Goal: Find specific fact: Find specific fact

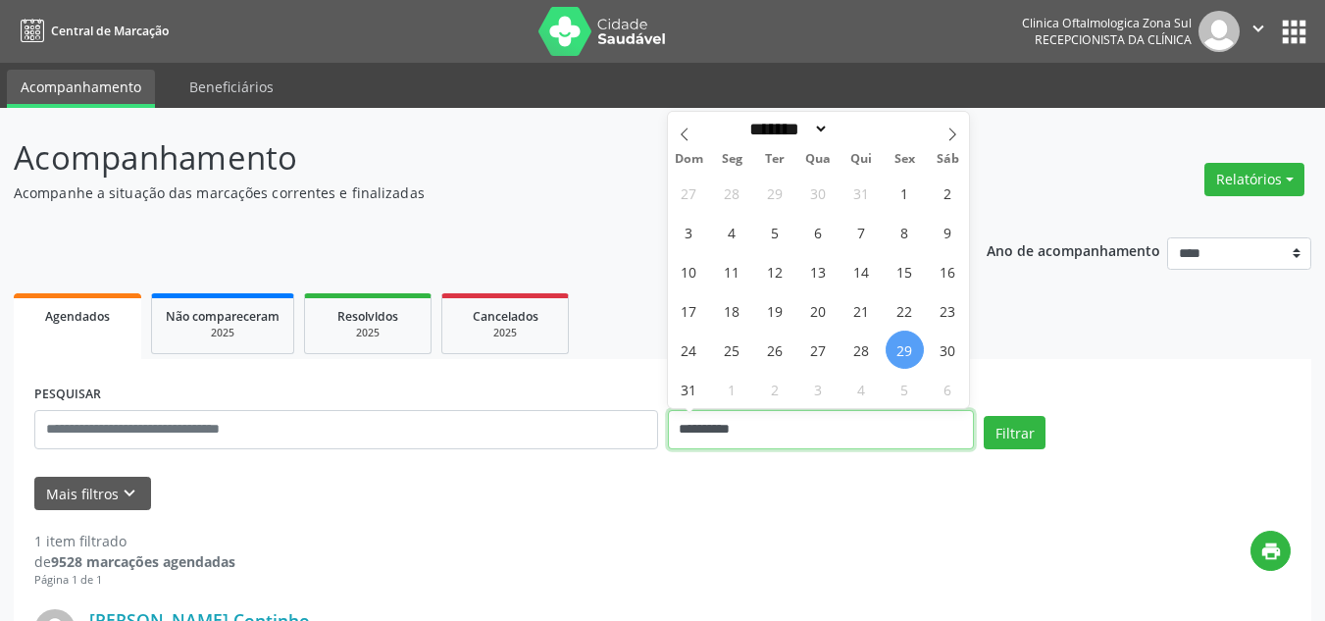
click at [740, 423] on input "**********" at bounding box center [821, 429] width 307 height 39
click at [944, 136] on span at bounding box center [951, 128] width 33 height 33
click at [947, 136] on icon at bounding box center [952, 134] width 14 height 14
select select "*"
click at [822, 191] on span "1" at bounding box center [818, 193] width 38 height 38
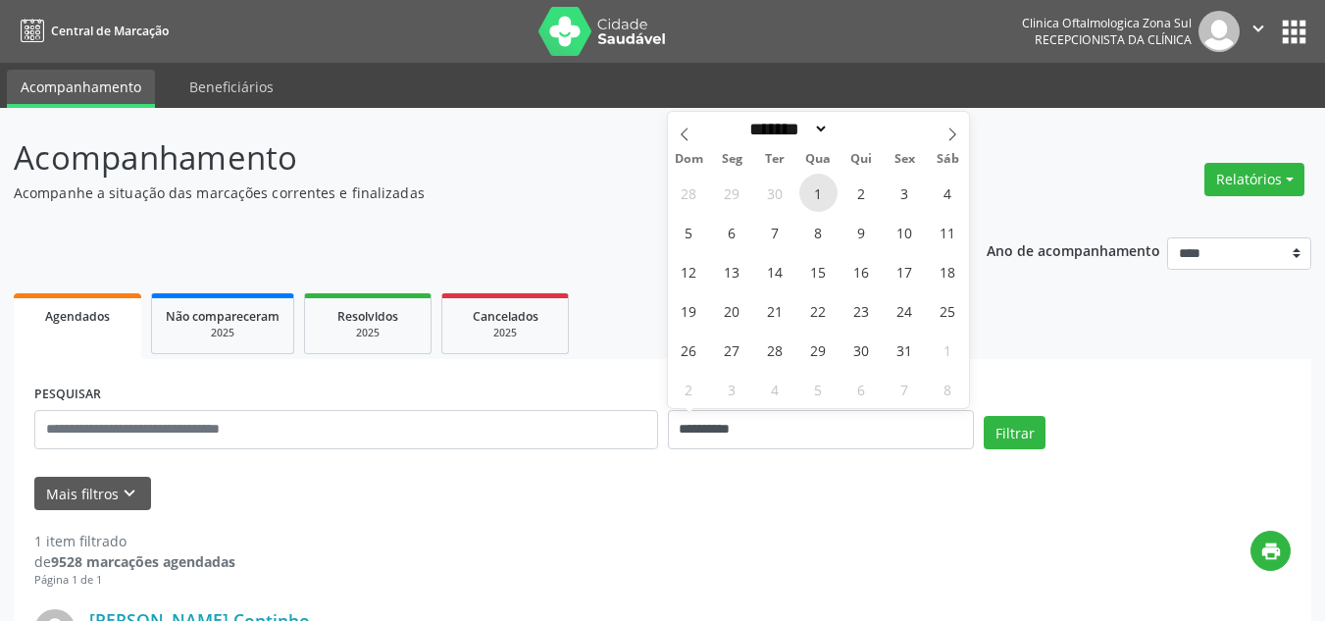
type input "**********"
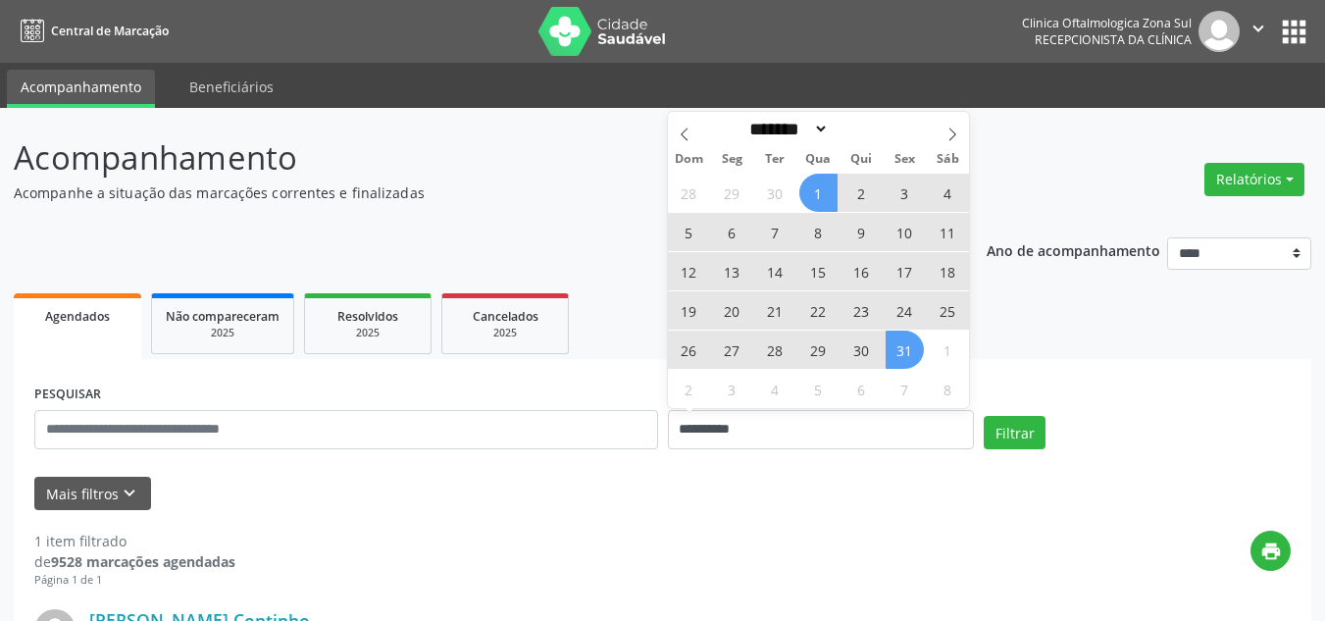
click at [891, 352] on span "31" at bounding box center [904, 349] width 38 height 38
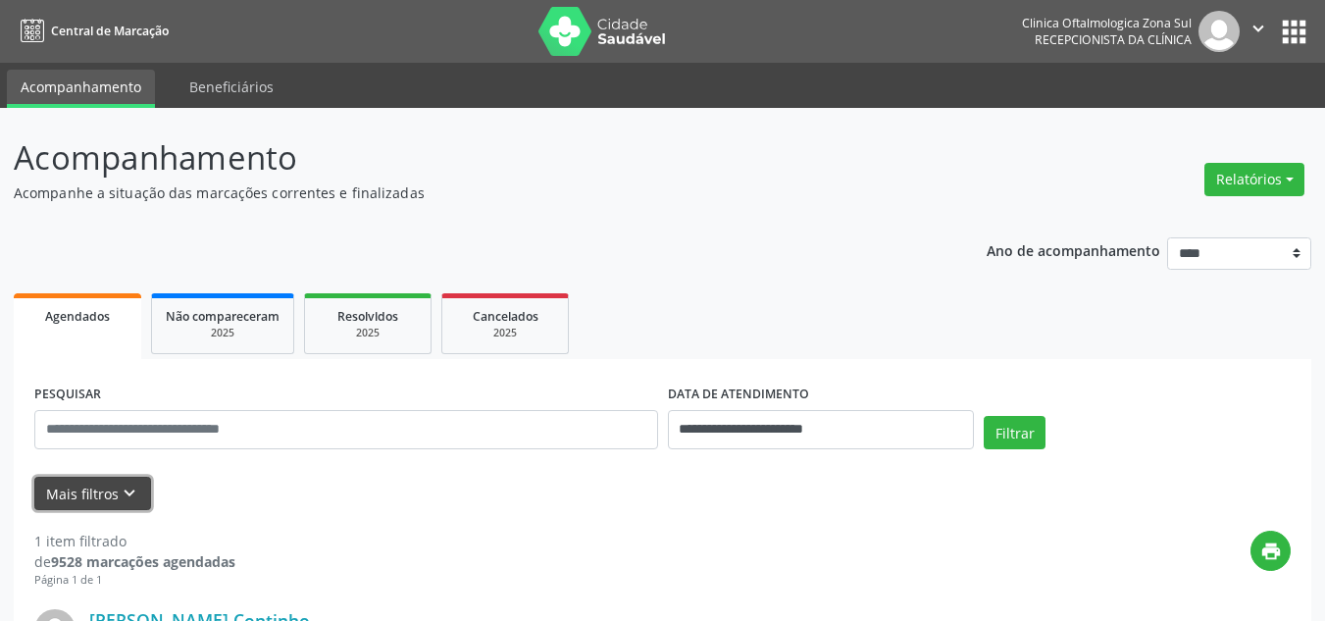
click at [103, 502] on button "Mais filtros keyboard_arrow_down" at bounding box center [92, 494] width 117 height 34
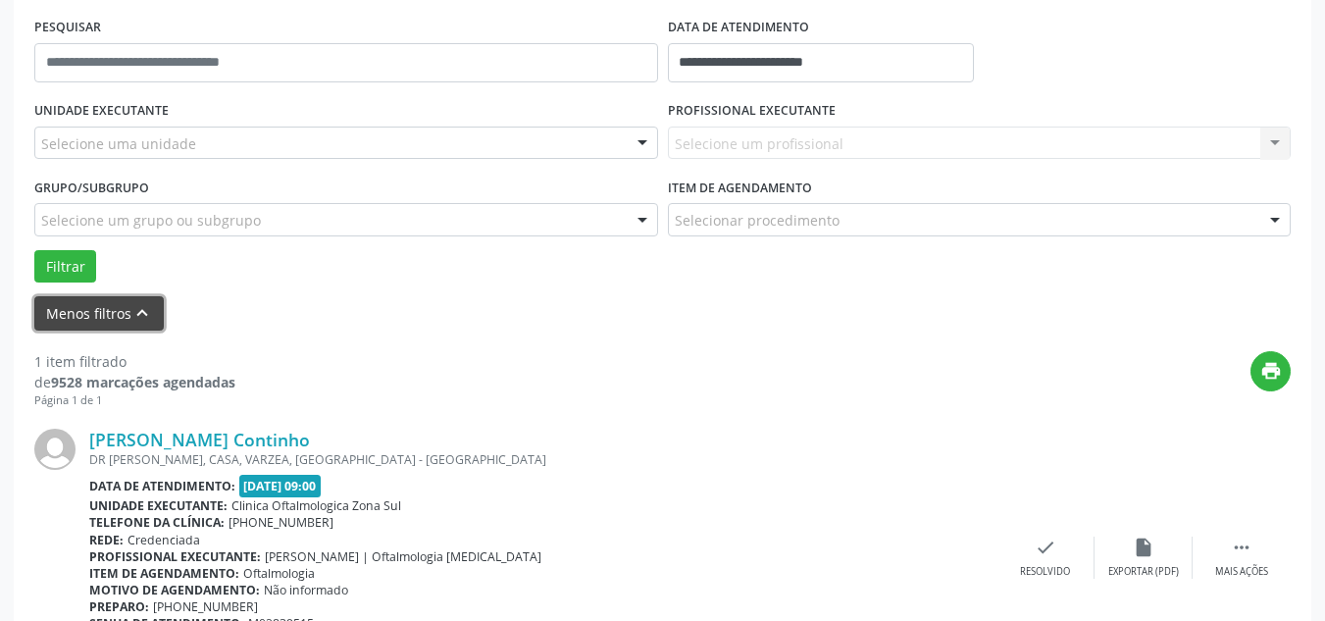
scroll to position [392, 0]
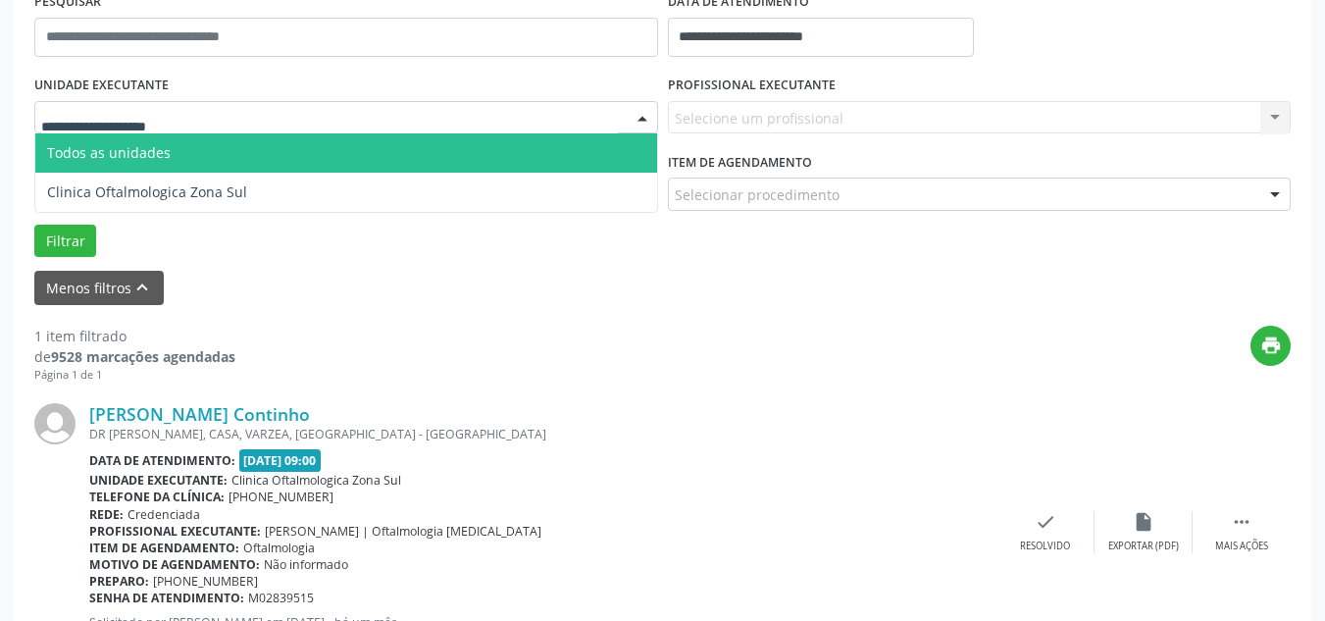
click at [198, 126] on div at bounding box center [346, 117] width 624 height 33
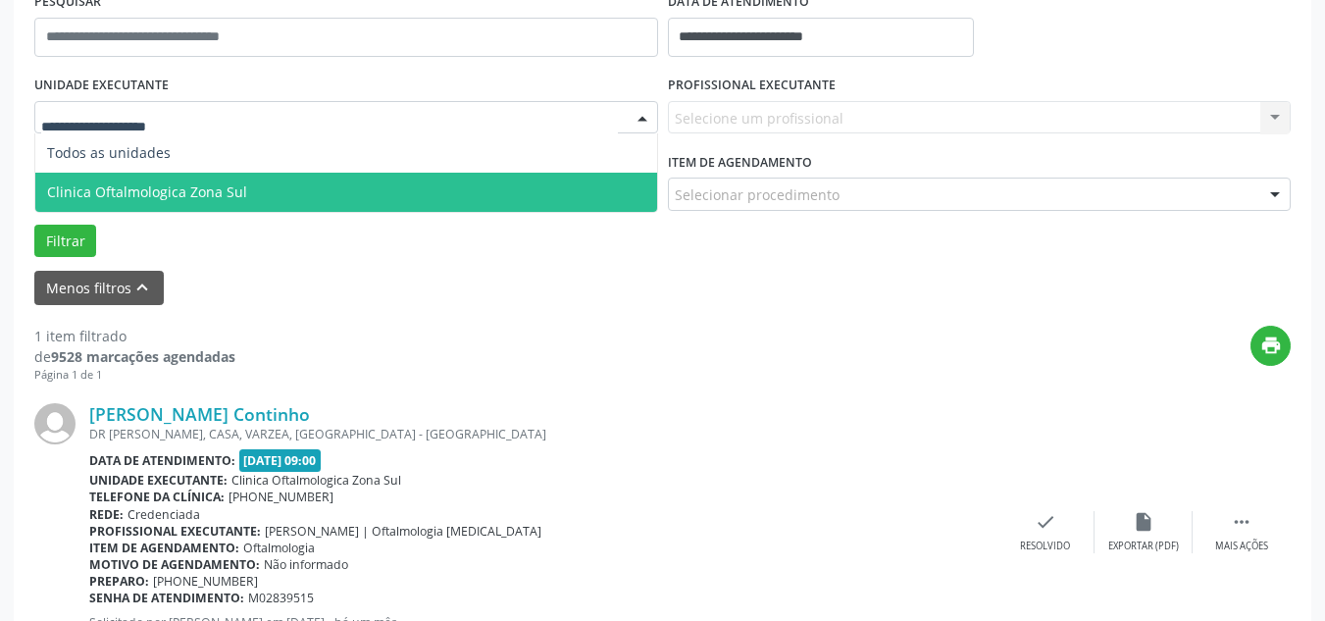
drag, startPoint x: 171, startPoint y: 186, endPoint x: 627, endPoint y: 138, distance: 459.4
click at [175, 186] on span "Clinica Oftalmologica Zona Sul" at bounding box center [147, 191] width 200 height 19
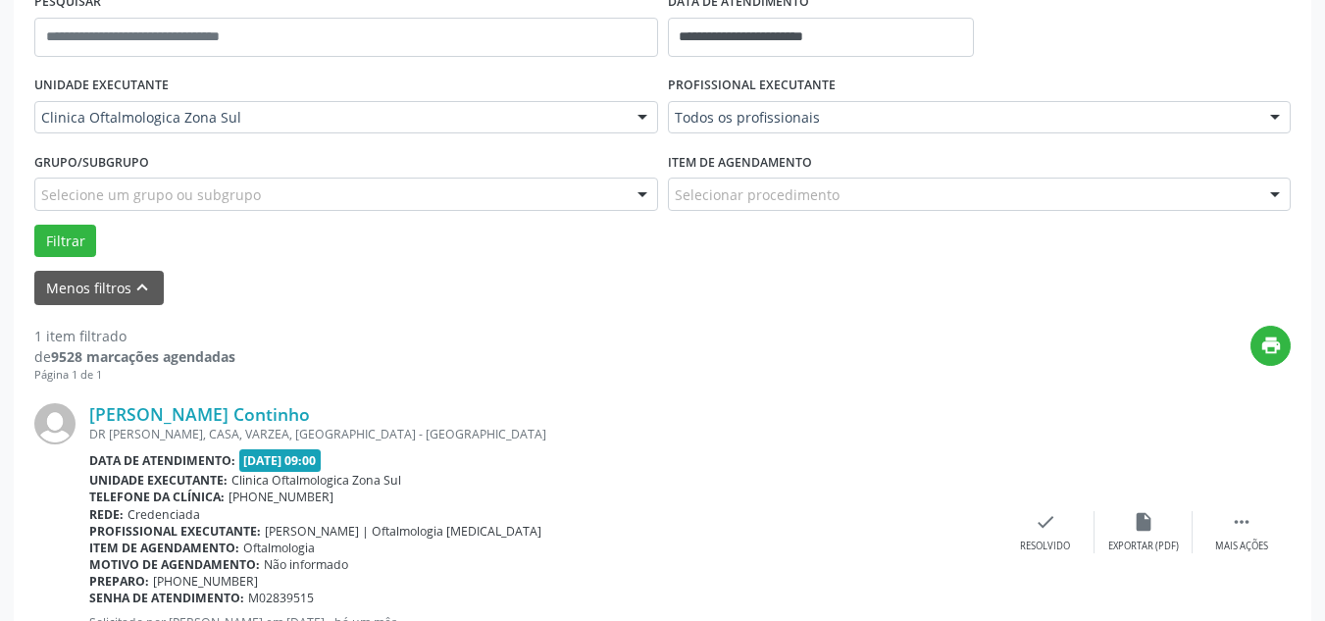
click at [758, 108] on div "Todos os profissionais Todos os profissionais [PERSON_NAME] | Oftalmologia [MED…" at bounding box center [980, 117] width 624 height 33
click at [725, 128] on div "Todos os profissionais" at bounding box center [980, 117] width 624 height 33
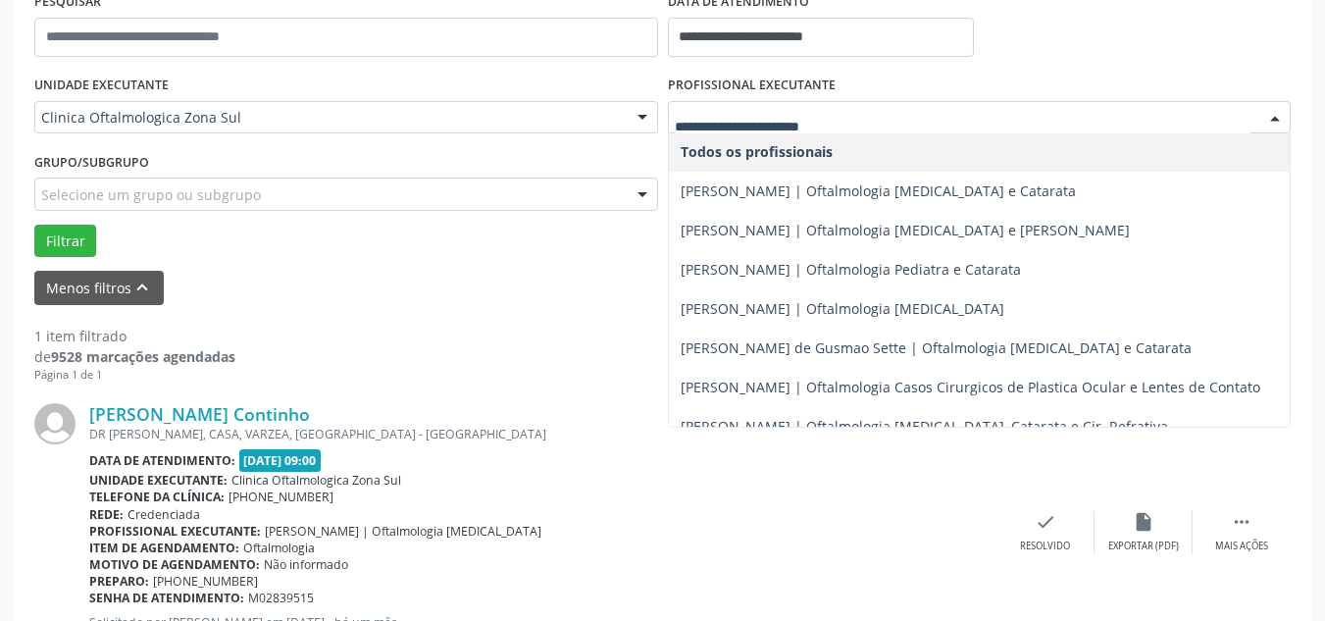
scroll to position [0, 0]
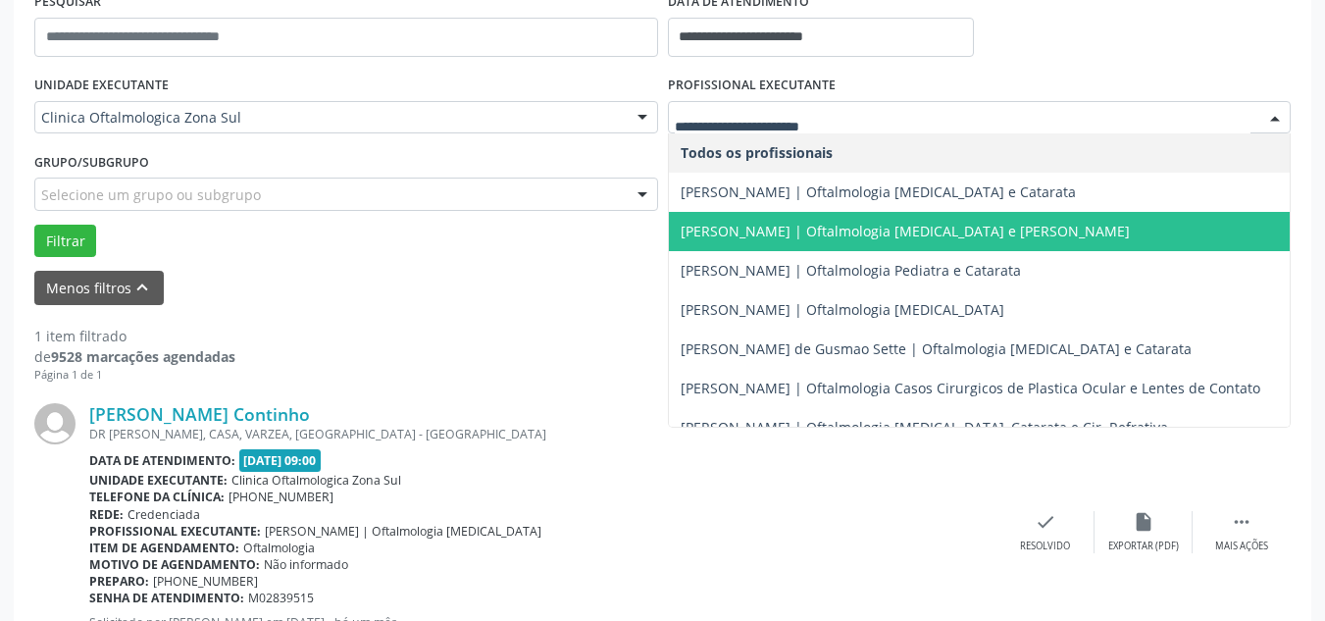
click at [697, 222] on span "[PERSON_NAME] | Oftalmologia [MEDICAL_DATA] e [PERSON_NAME]" at bounding box center [904, 231] width 449 height 19
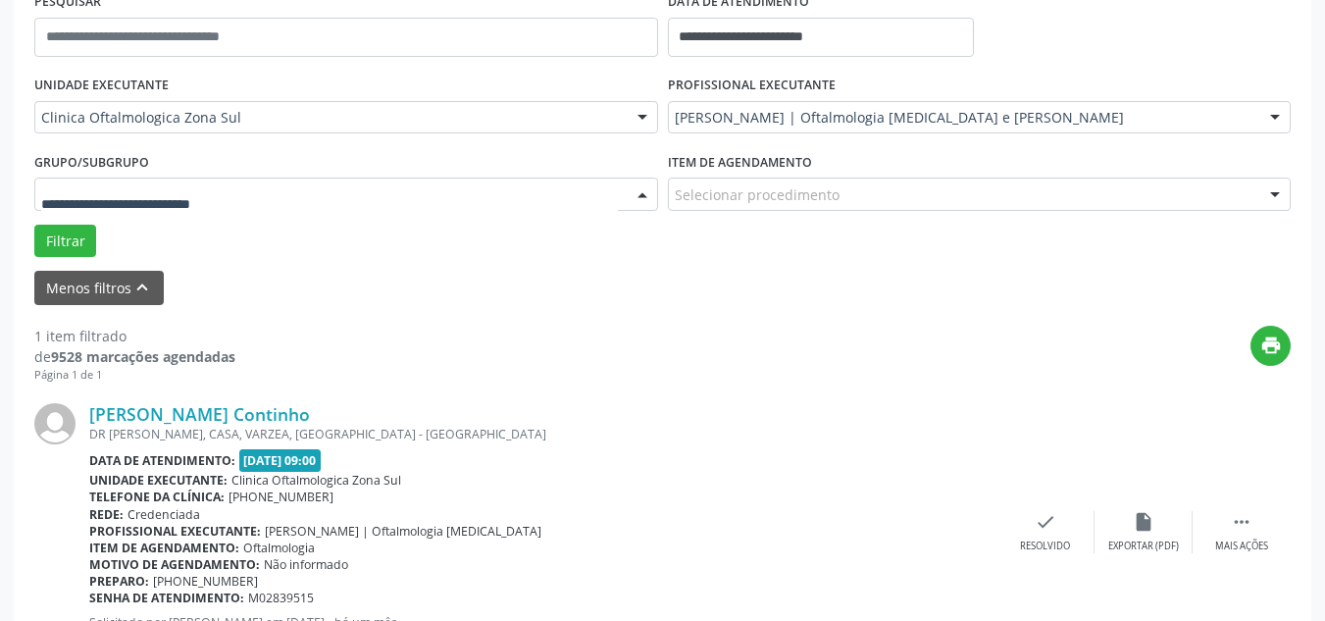
drag, startPoint x: 208, startPoint y: 178, endPoint x: 148, endPoint y: 194, distance: 61.8
click at [196, 179] on div at bounding box center [346, 193] width 624 height 33
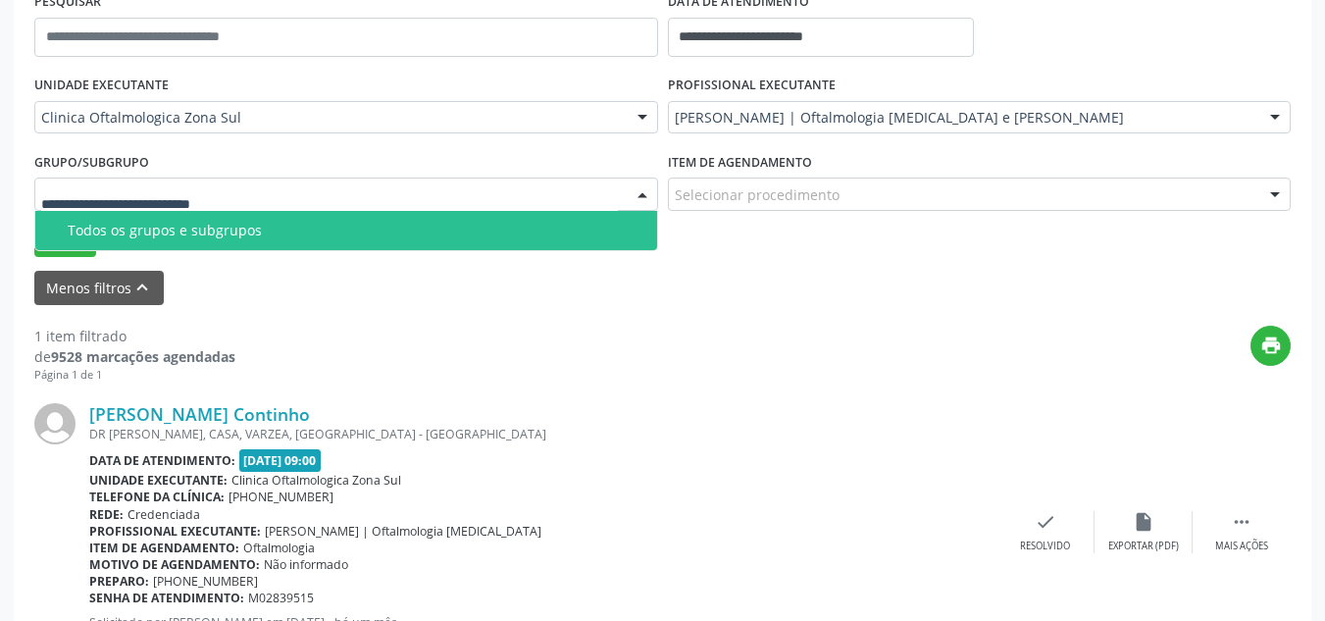
drag, startPoint x: 119, startPoint y: 237, endPoint x: 61, endPoint y: 235, distance: 57.9
click at [111, 237] on div "Todos os grupos e subgrupos" at bounding box center [356, 231] width 577 height 16
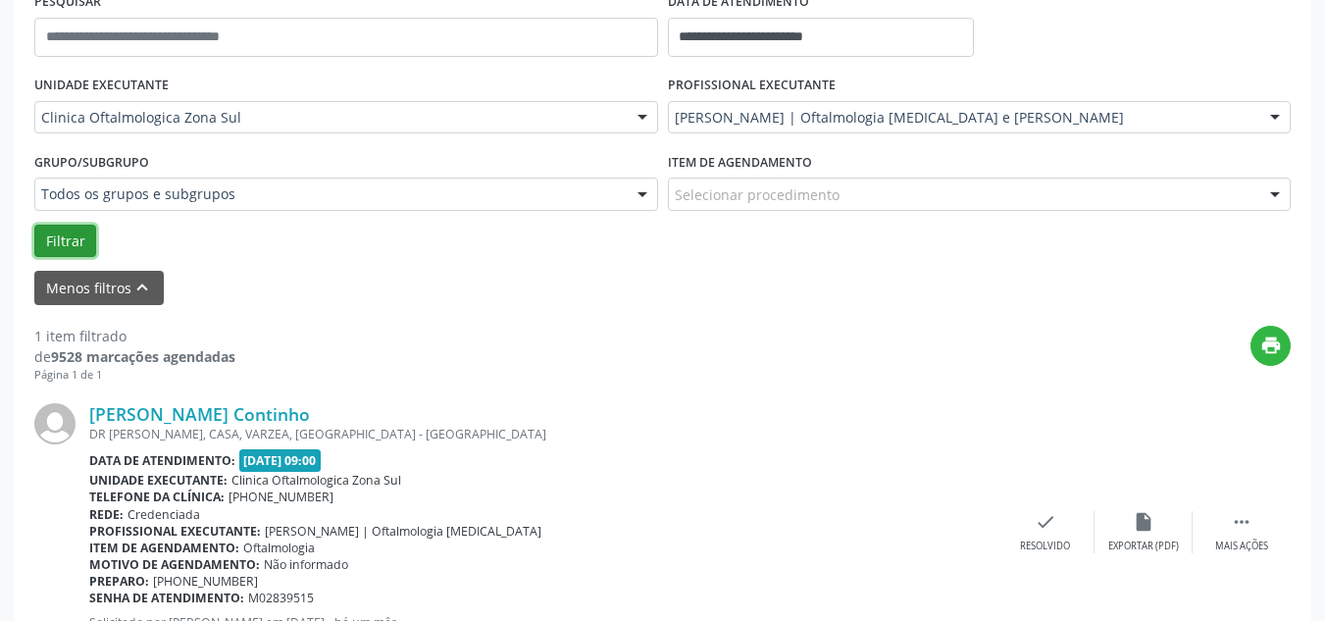
drag, startPoint x: 61, startPoint y: 235, endPoint x: 106, endPoint y: 244, distance: 46.0
click at [62, 235] on button "Filtrar" at bounding box center [65, 241] width 62 height 33
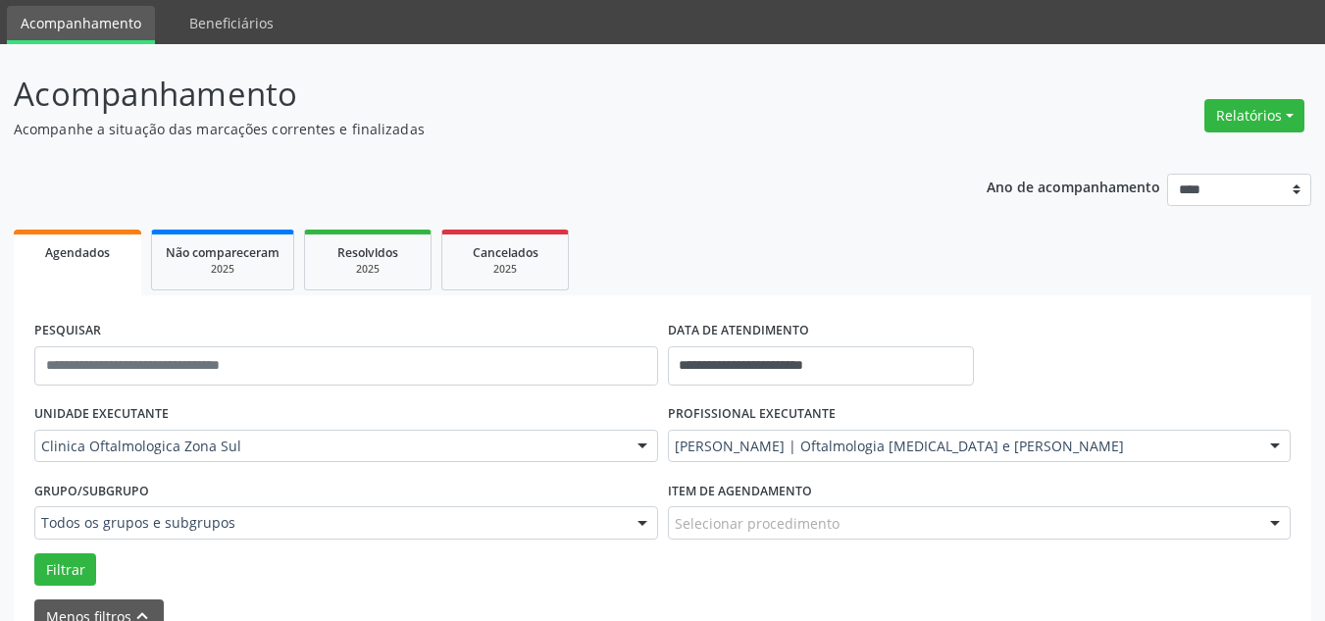
scroll to position [98, 0]
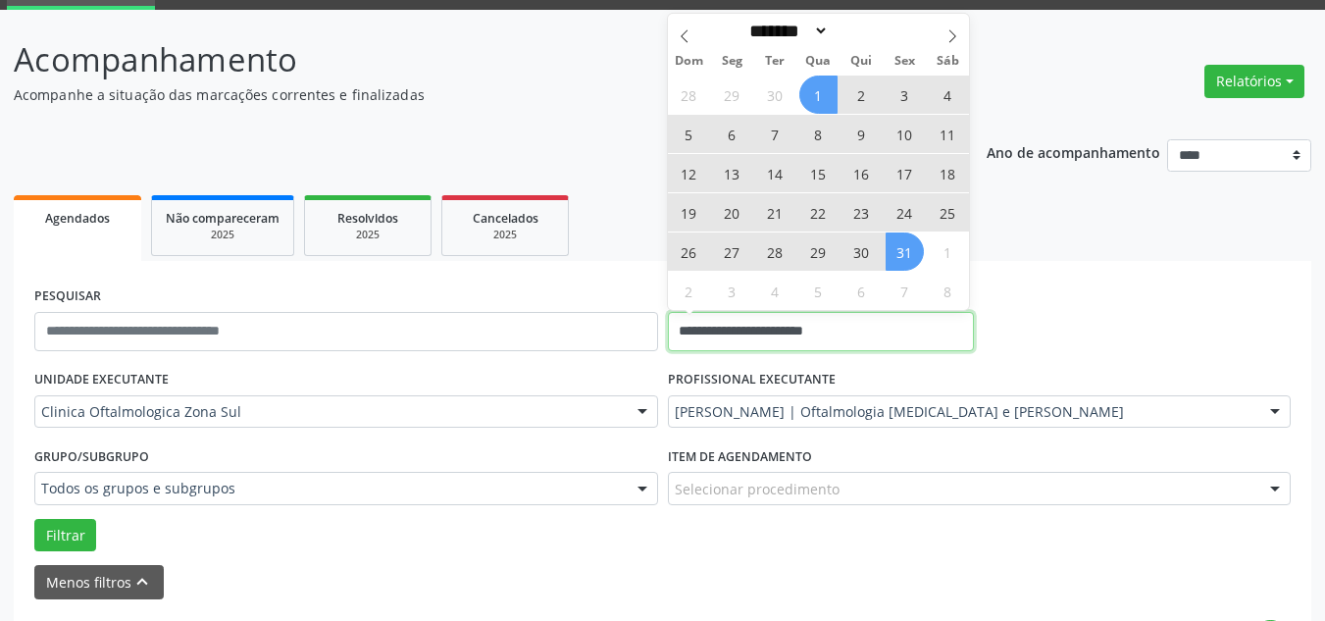
click at [726, 326] on input "**********" at bounding box center [821, 331] width 307 height 39
click at [957, 39] on icon at bounding box center [952, 36] width 14 height 14
select select "**"
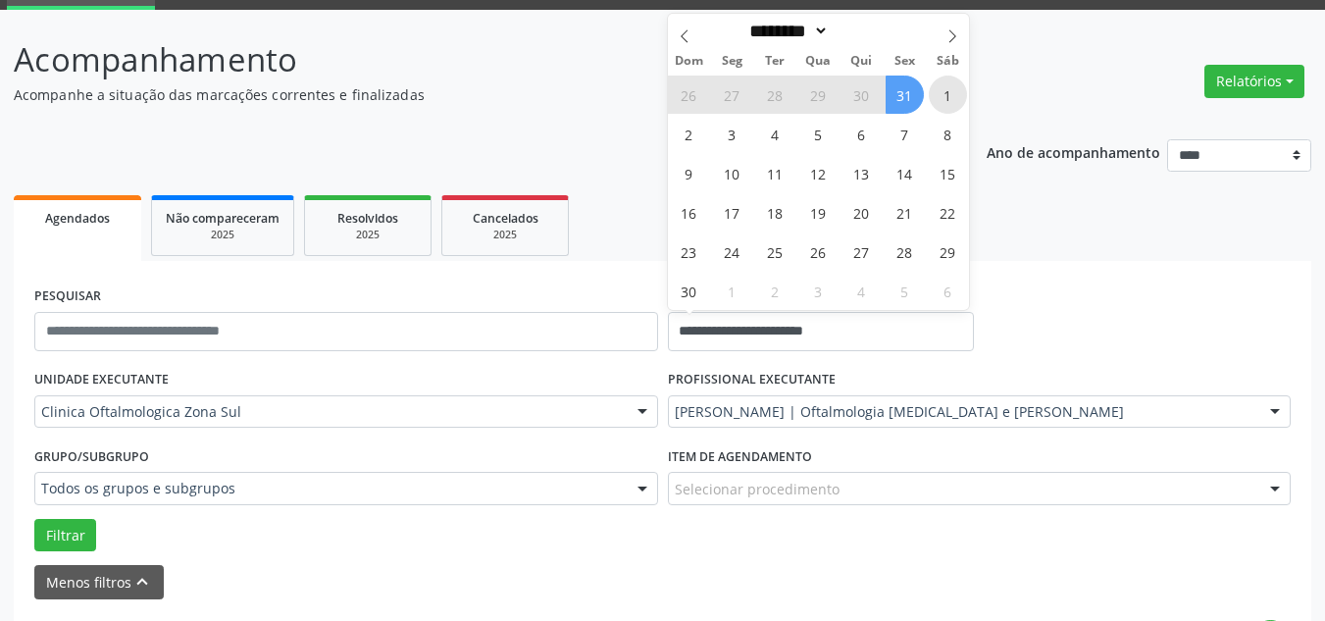
click at [948, 96] on span "1" at bounding box center [947, 94] width 38 height 38
type input "**********"
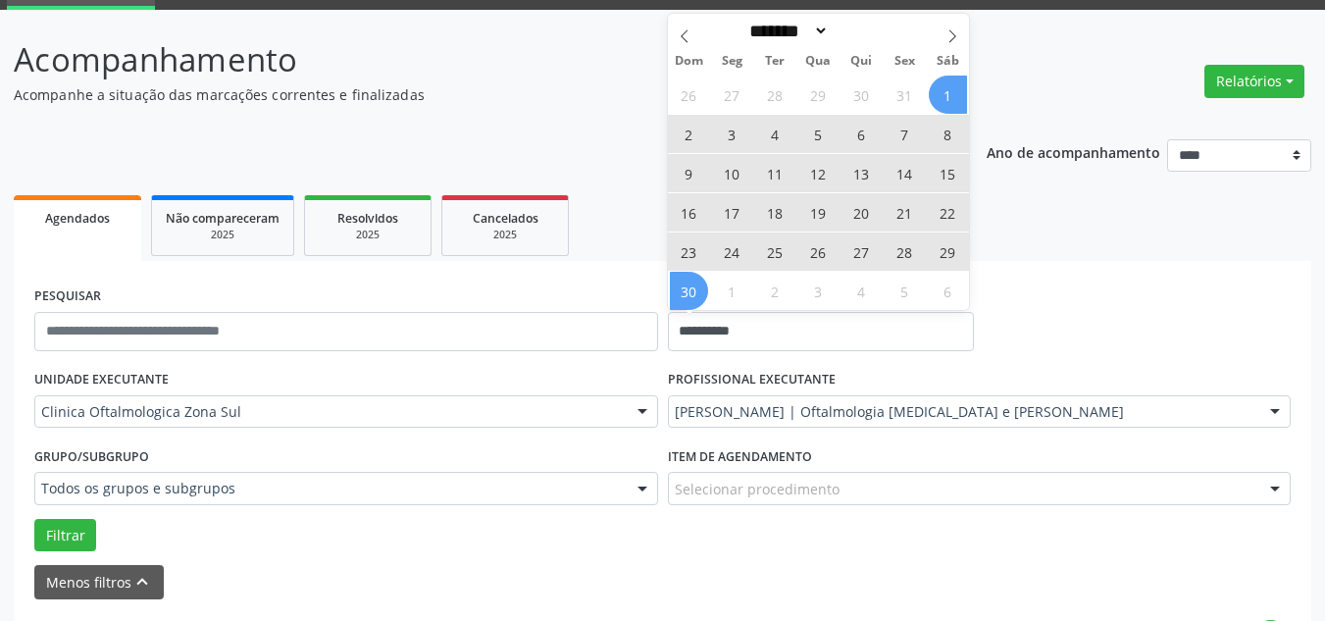
click at [698, 291] on span "30" at bounding box center [689, 291] width 38 height 38
click at [810, 344] on input "**********" at bounding box center [821, 331] width 307 height 39
click at [683, 32] on icon at bounding box center [684, 36] width 14 height 14
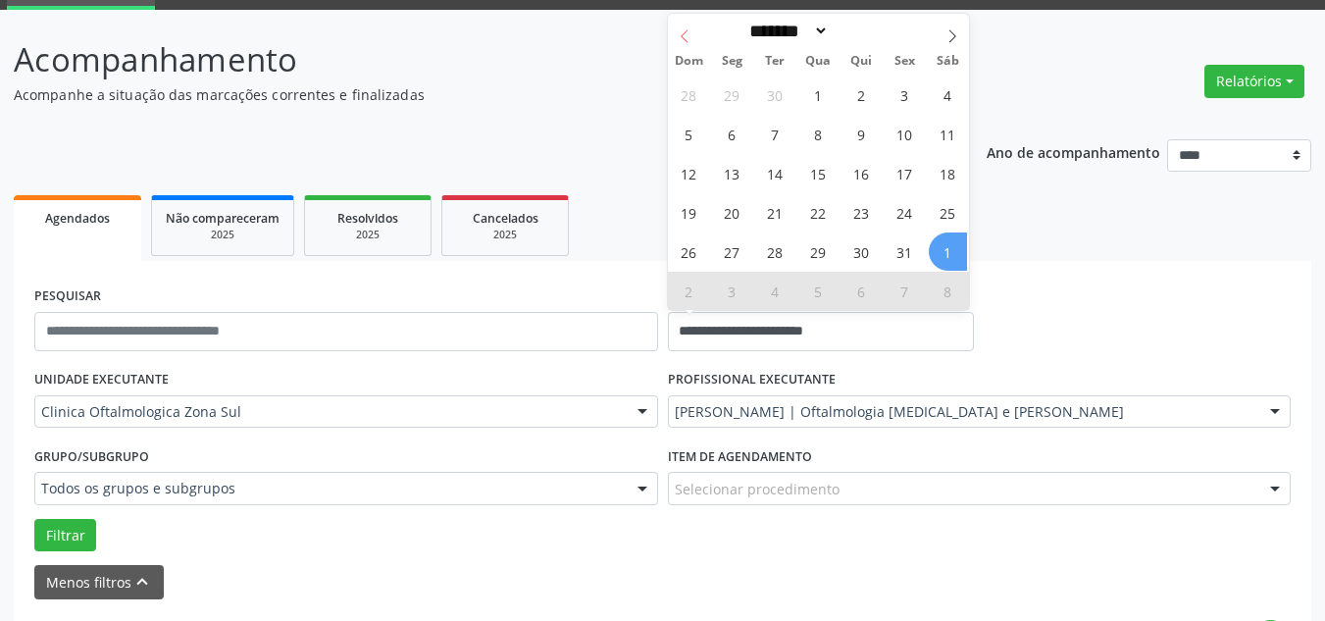
click at [675, 31] on span at bounding box center [684, 30] width 33 height 33
select select "*"
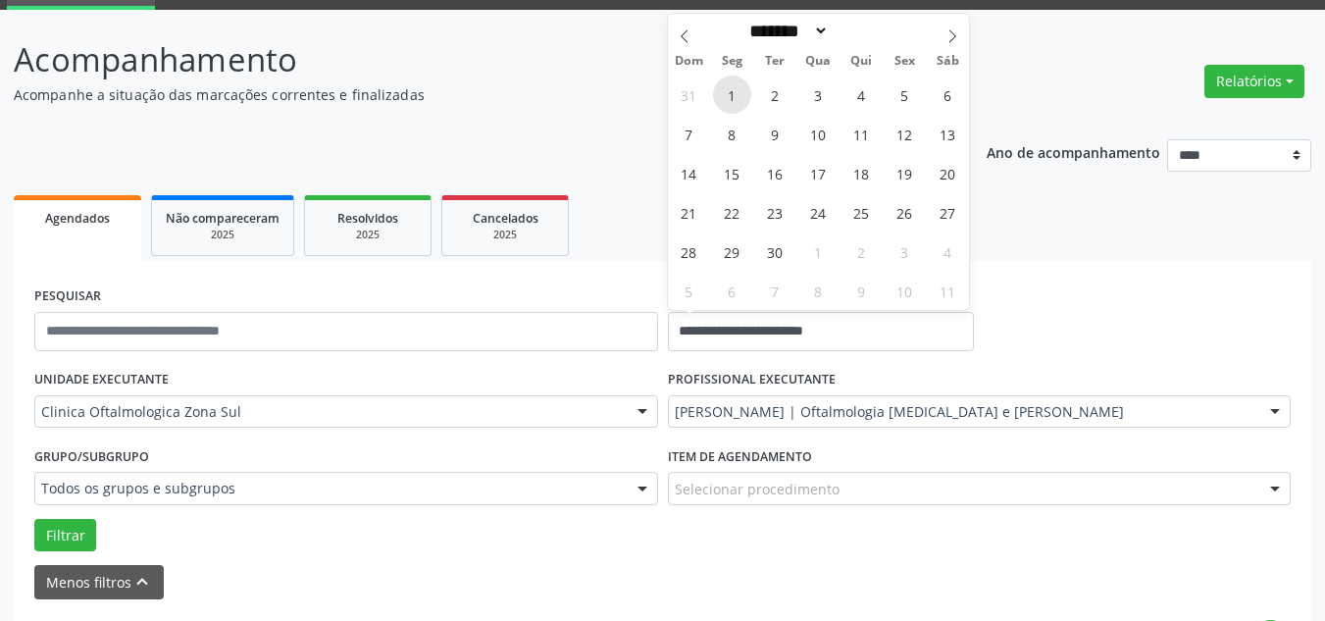
click at [727, 89] on span "1" at bounding box center [732, 94] width 38 height 38
type input "**********"
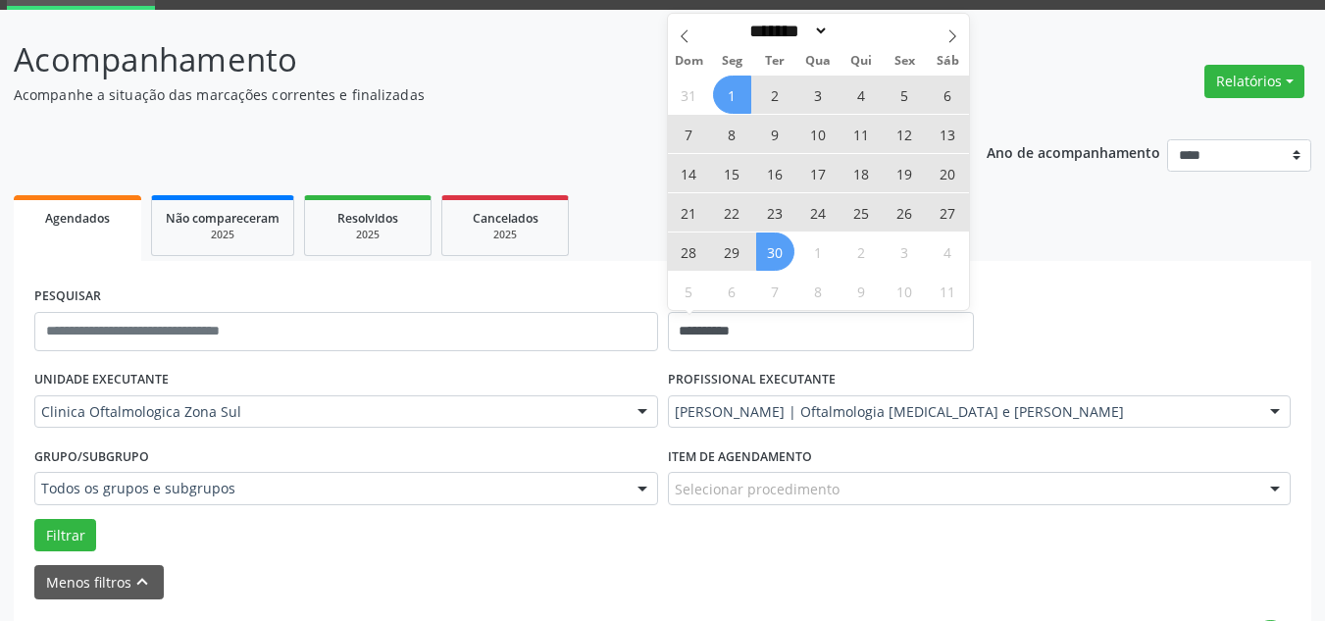
click at [770, 268] on span "30" at bounding box center [775, 251] width 38 height 38
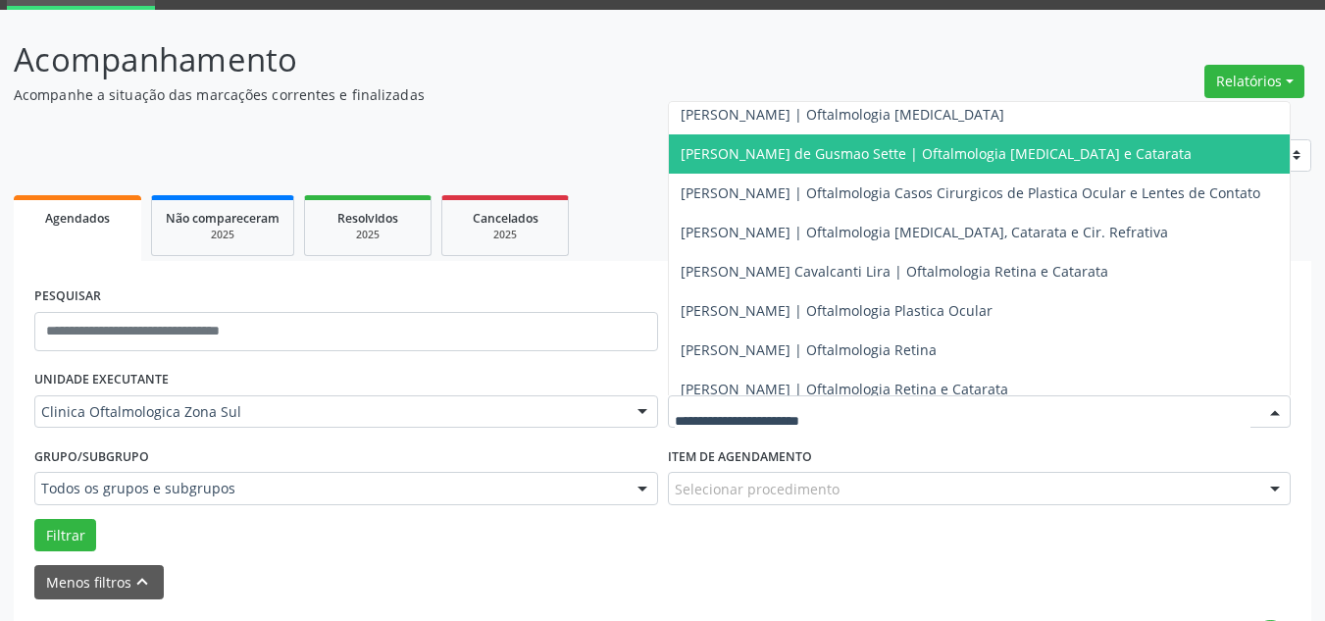
scroll to position [192, 0]
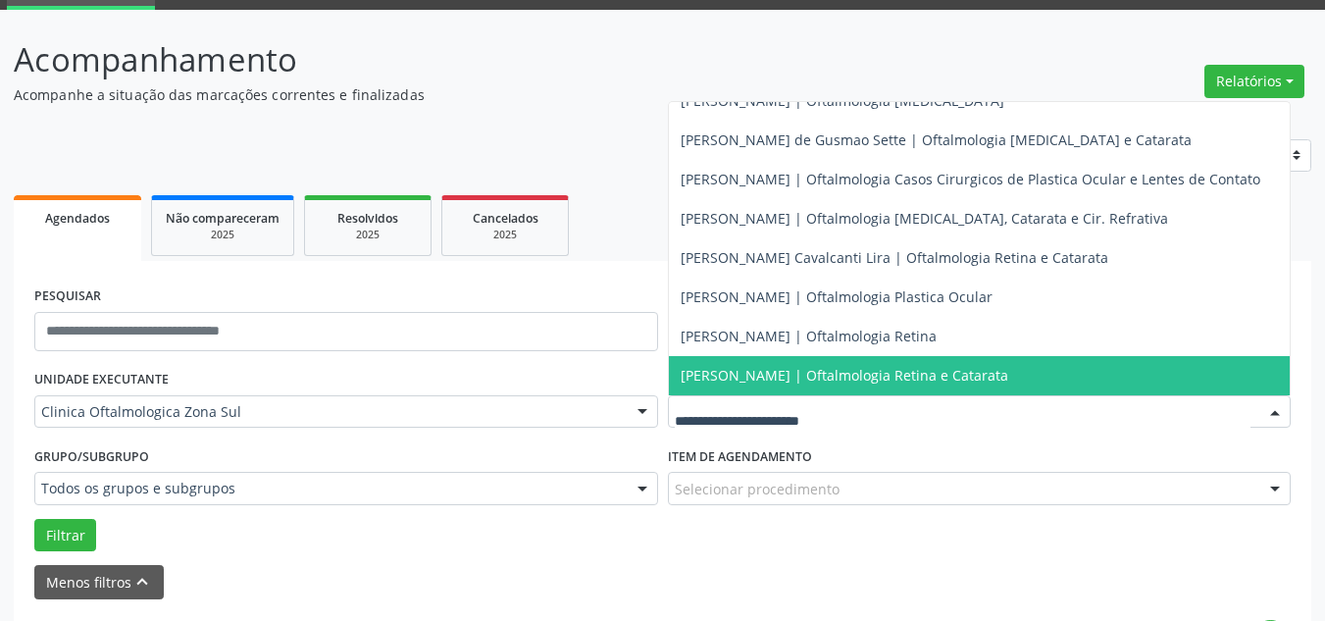
click at [720, 370] on span "[PERSON_NAME] | Oftalmologia Retina e Catarata" at bounding box center [980, 375] width 622 height 39
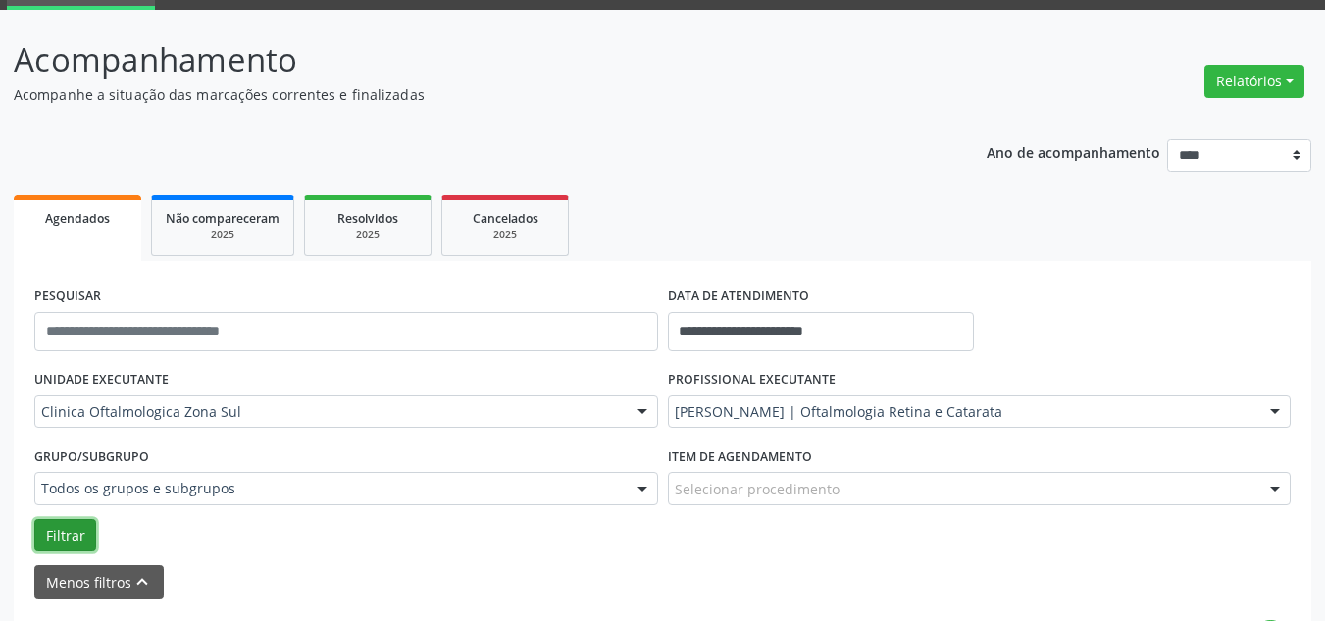
click at [71, 527] on button "Filtrar" at bounding box center [65, 535] width 62 height 33
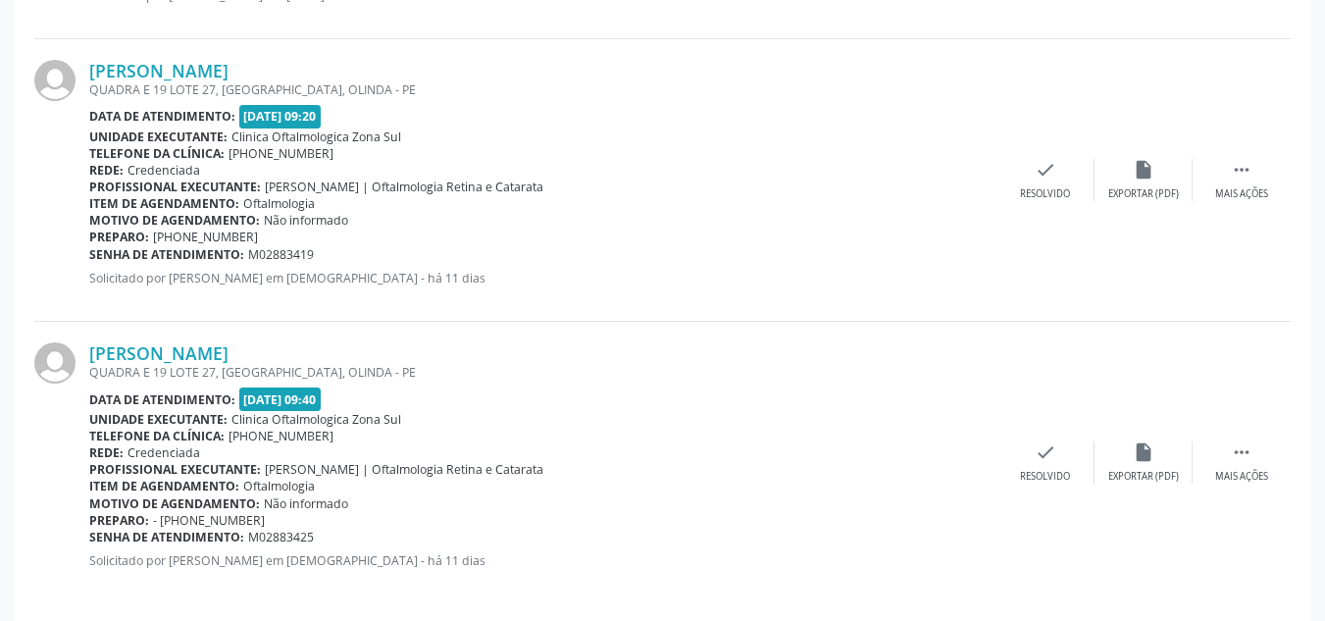
scroll to position [3296, 0]
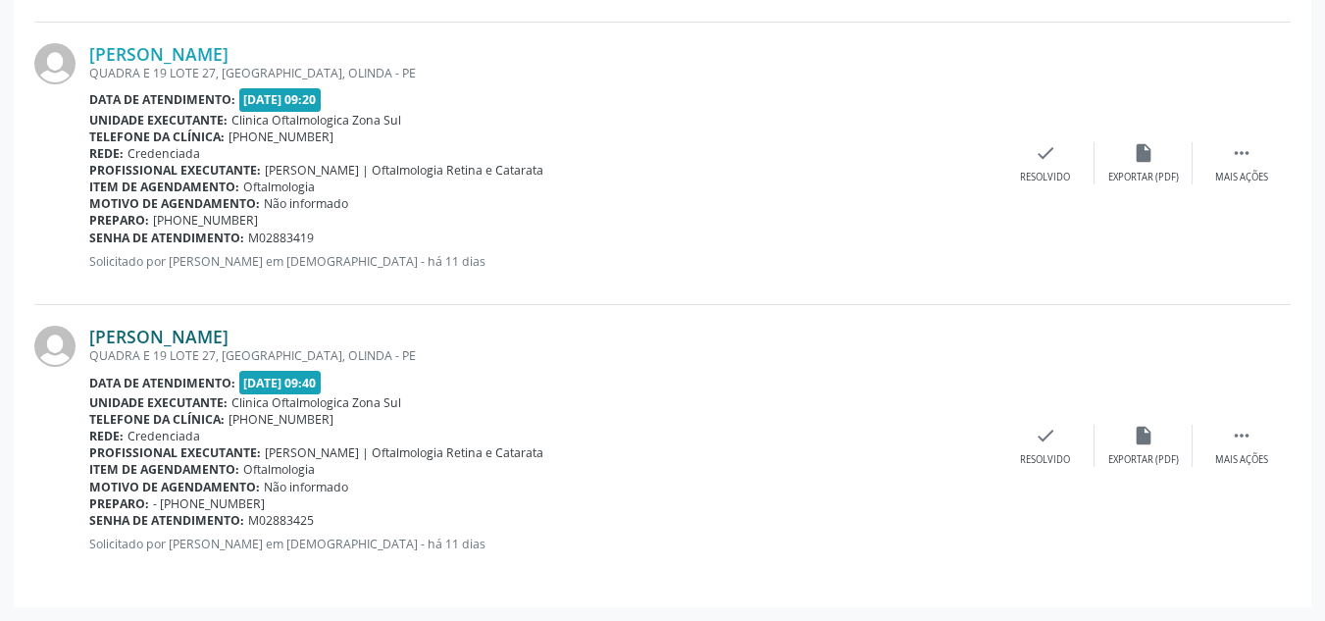
drag, startPoint x: 320, startPoint y: 329, endPoint x: 89, endPoint y: 333, distance: 230.4
click at [89, 333] on div "[PERSON_NAME]" at bounding box center [542, 337] width 907 height 22
copy link "[PERSON_NAME]"
drag, startPoint x: 326, startPoint y: 517, endPoint x: 90, endPoint y: 523, distance: 235.4
click at [90, 523] on div "Senha de atendimento: M02883425" at bounding box center [542, 520] width 907 height 17
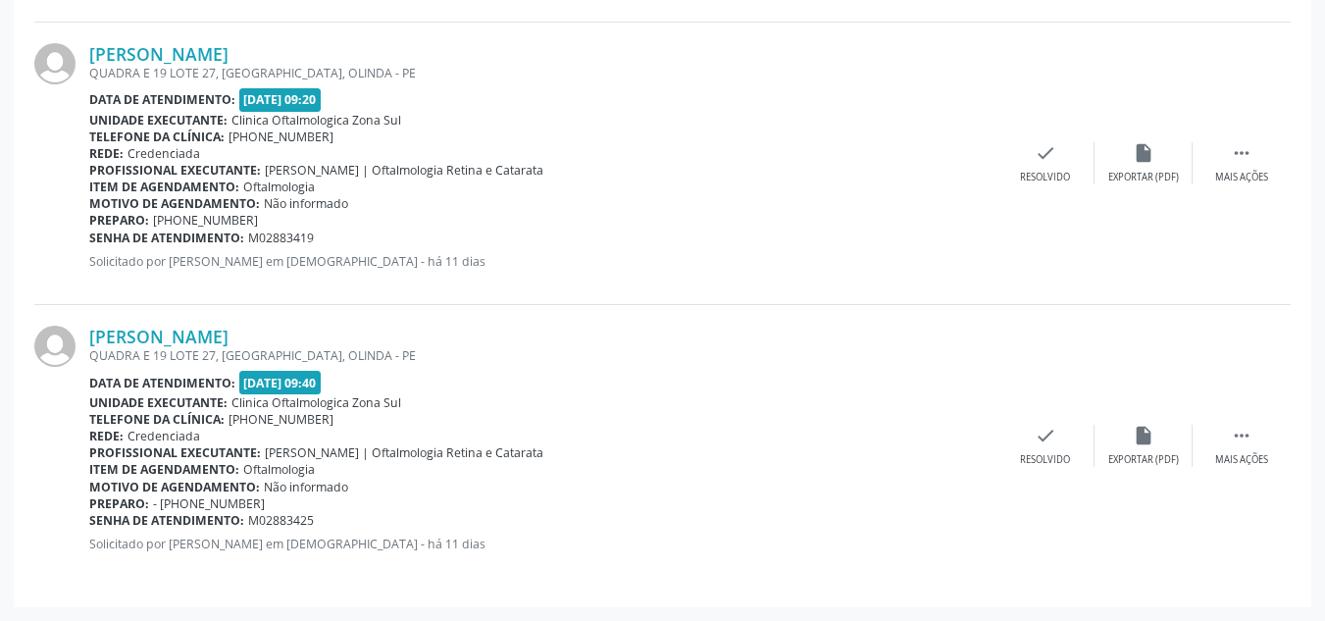
copy div "Senha de atendimento: M02883425"
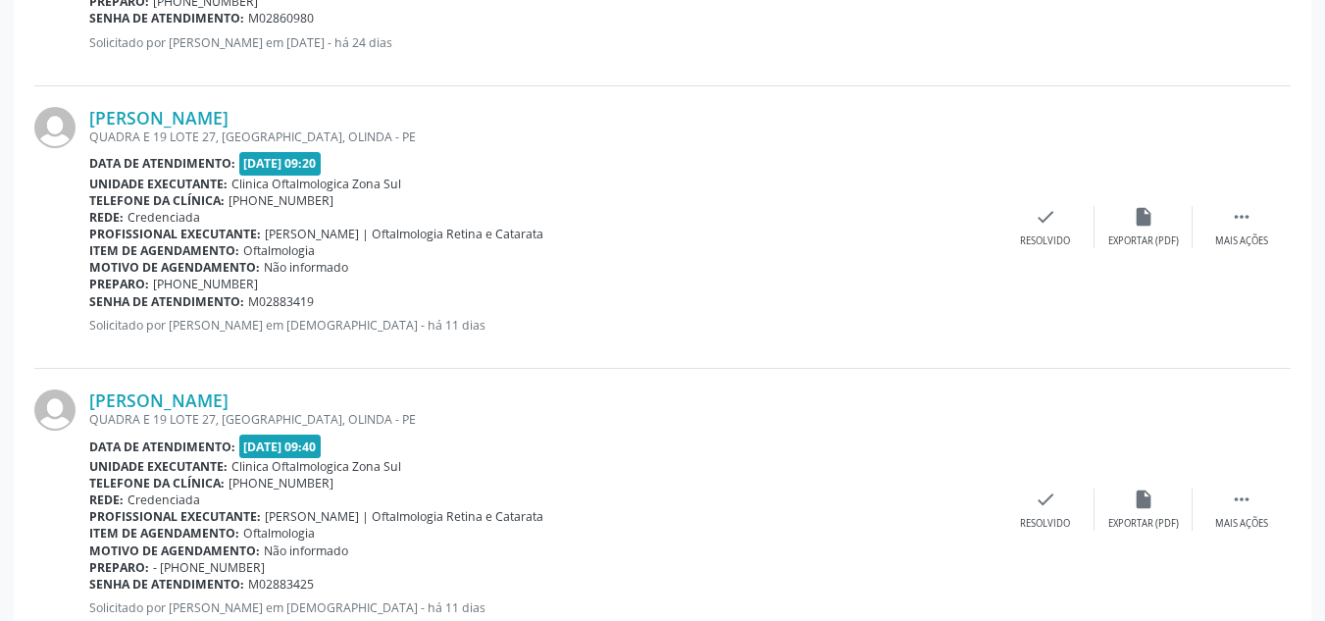
scroll to position [3198, 0]
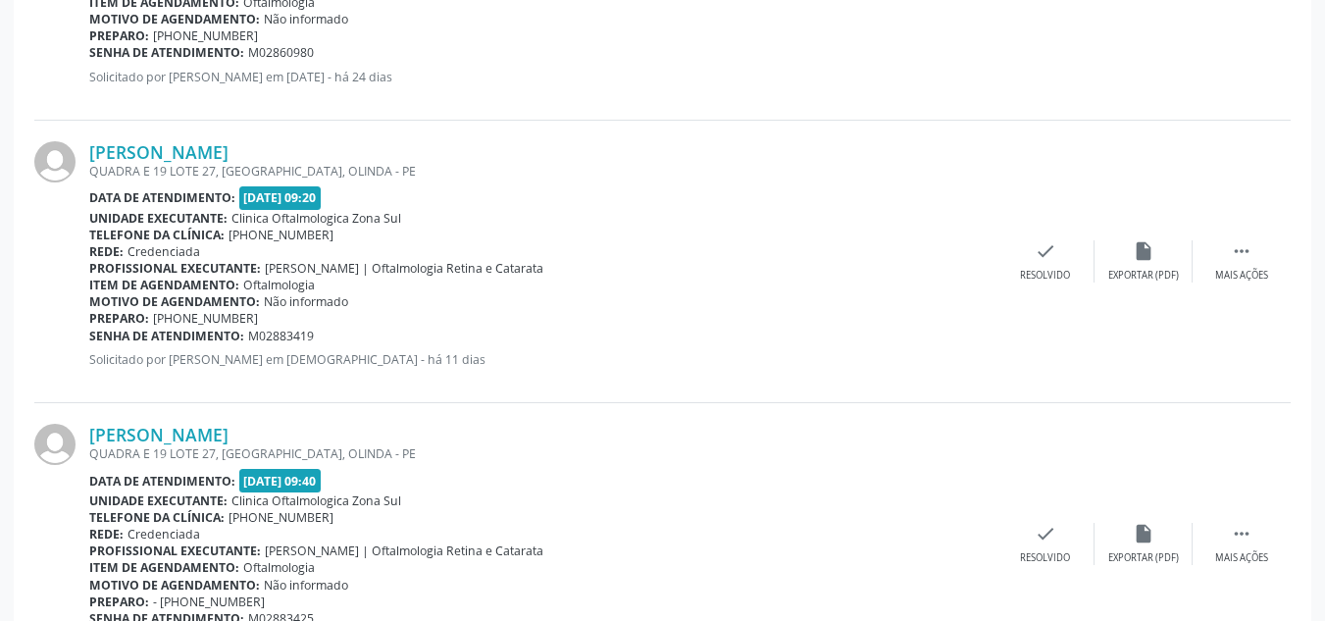
drag, startPoint x: 335, startPoint y: 143, endPoint x: 87, endPoint y: 144, distance: 248.1
click at [87, 144] on div "[PERSON_NAME] QUADRA E 19 LOTE 27, [GEOGRAPHIC_DATA], OLINDA - PE Data de atend…" at bounding box center [662, 262] width 1256 height 282
copy div "[PERSON_NAME]"
drag, startPoint x: 333, startPoint y: 337, endPoint x: 91, endPoint y: 335, distance: 242.2
click at [91, 335] on div "Senha de atendimento: M02883419" at bounding box center [542, 335] width 907 height 17
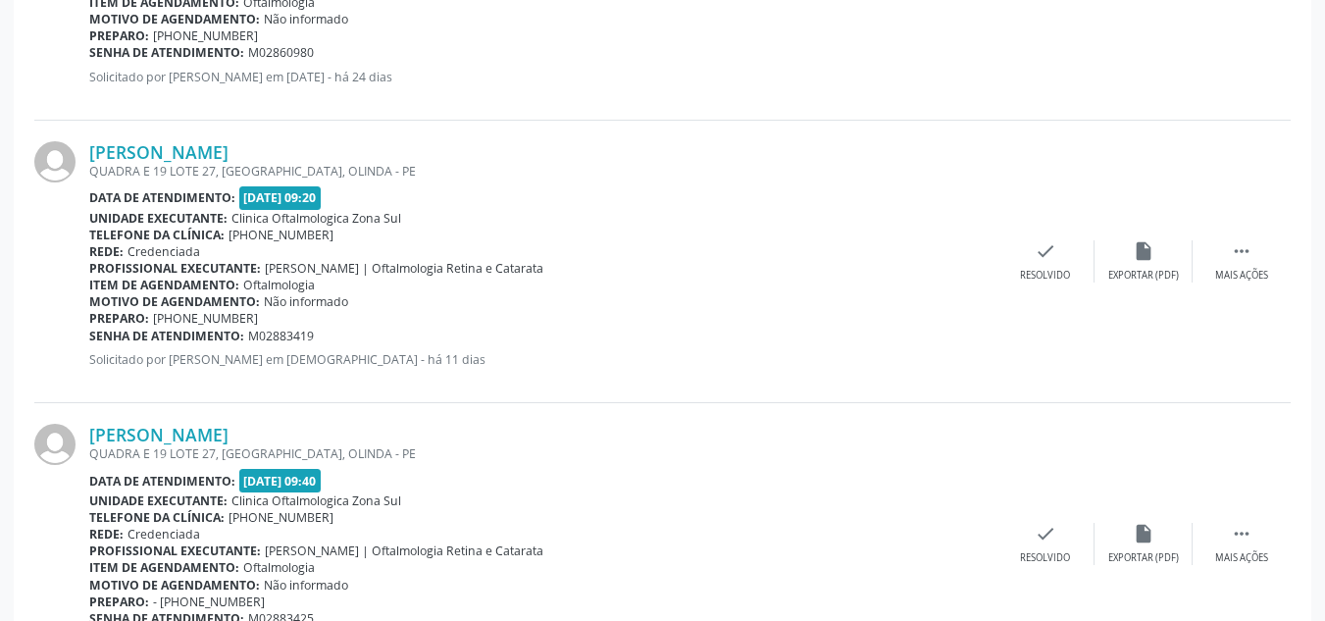
copy div "Senha de atendimento: M02883419"
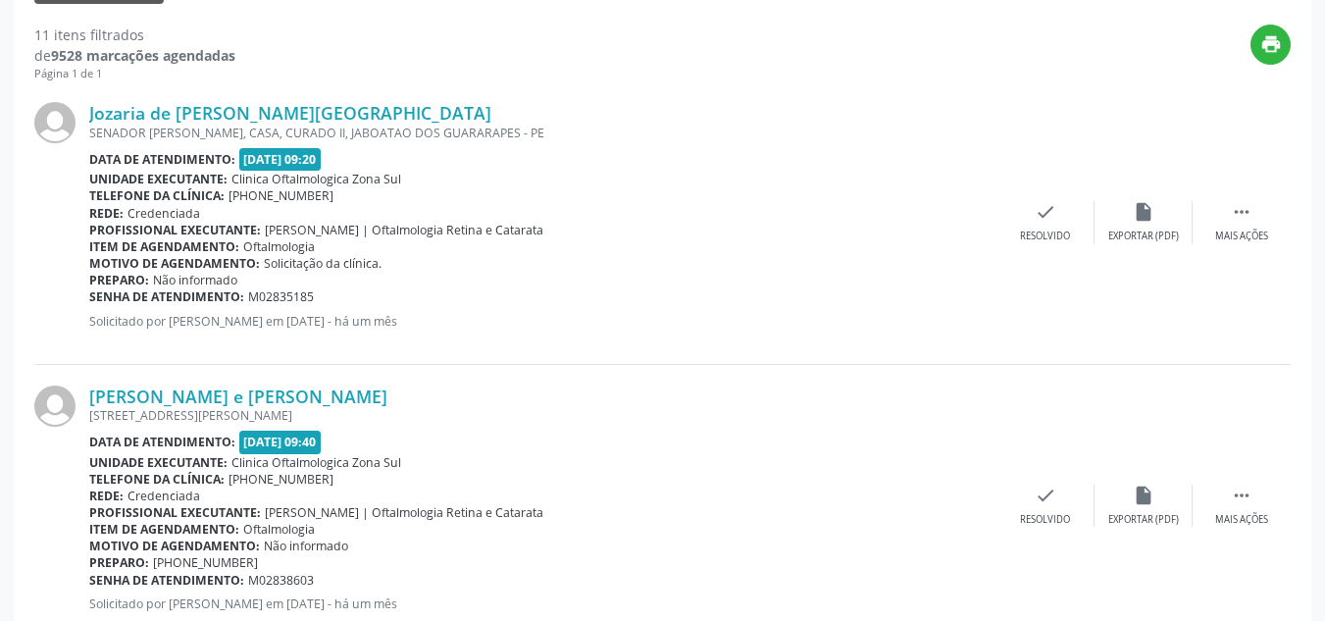
scroll to position [649, 0]
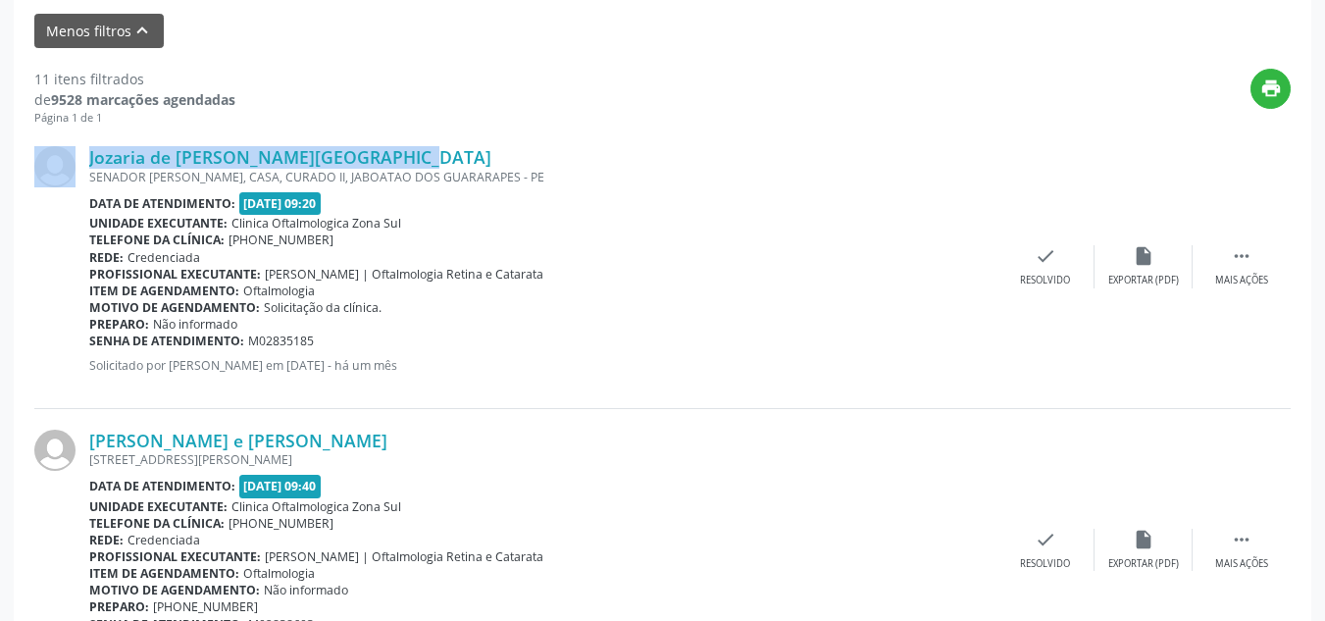
drag, startPoint x: 402, startPoint y: 148, endPoint x: 85, endPoint y: 153, distance: 316.7
click at [85, 153] on div "Jozaria de [PERSON_NAME][GEOGRAPHIC_DATA] SENADOR [PERSON_NAME], CASA, CURADO I…" at bounding box center [662, 266] width 1256 height 282
copy div "Jozaria de [PERSON_NAME][GEOGRAPHIC_DATA]"
click at [447, 144] on div "Jozaria de [PERSON_NAME][GEOGRAPHIC_DATA] SENADOR [PERSON_NAME], CASA, CURADO I…" at bounding box center [662, 266] width 1256 height 282
